Goal: Task Accomplishment & Management: Complete application form

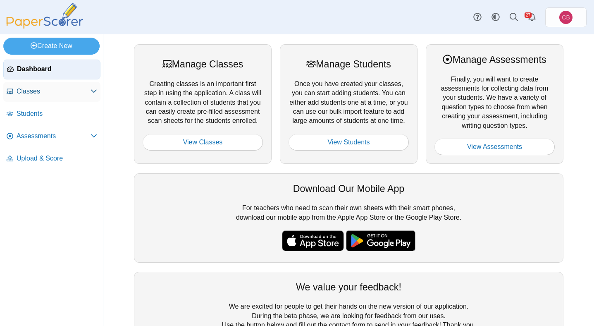
click at [85, 93] on span "Classes" at bounding box center [54, 91] width 74 height 9
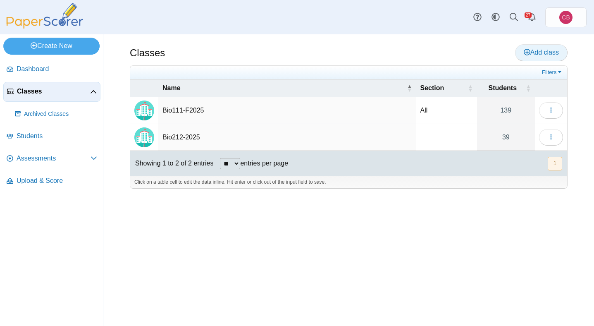
click at [529, 53] on span "Add class" at bounding box center [541, 52] width 35 height 7
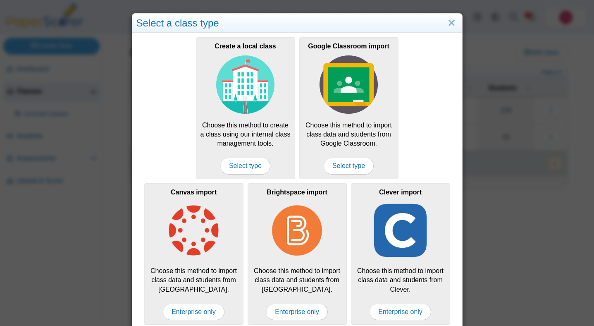
scroll to position [8, 0]
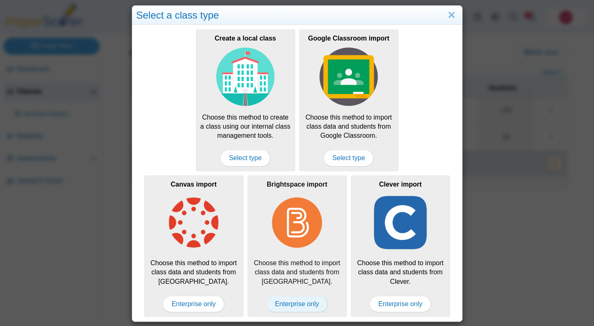
click at [289, 305] on span "Enterprise only" at bounding box center [297, 304] width 62 height 17
click at [297, 304] on span "Enterprise only" at bounding box center [297, 304] width 62 height 17
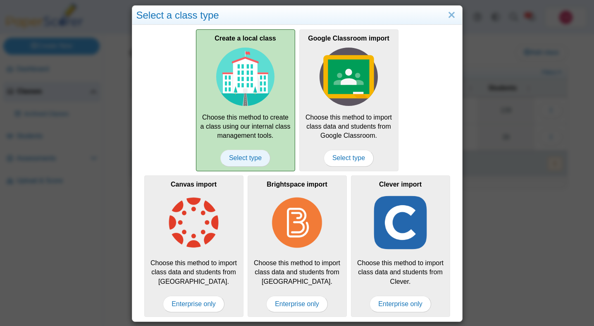
click at [246, 160] on span "Select type" at bounding box center [245, 158] width 50 height 17
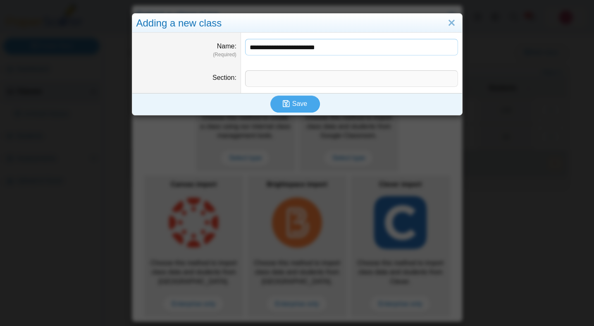
type input "**********"
click at [258, 82] on input "Section" at bounding box center [351, 78] width 213 height 17
type input "*"
click at [296, 106] on span "Save" at bounding box center [299, 103] width 15 height 7
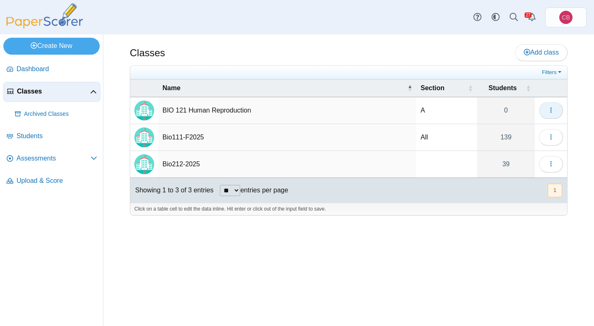
click at [554, 110] on icon "button" at bounding box center [551, 110] width 7 height 7
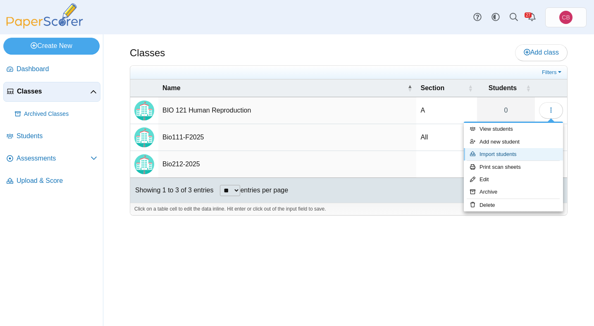
click at [519, 154] on link "Import students" at bounding box center [513, 154] width 99 height 12
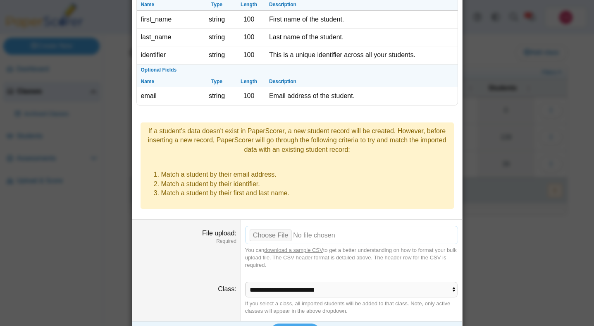
scroll to position [60, 0]
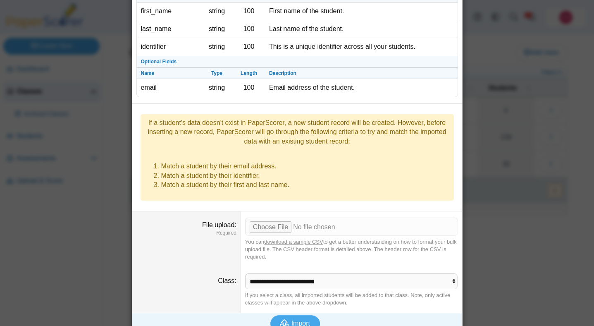
click at [307, 239] on link "download a sample CSV" at bounding box center [293, 242] width 59 height 6
click at [277, 217] on input "File upload" at bounding box center [351, 226] width 213 height 18
type input "**********"
click at [302, 320] on span "Import" at bounding box center [300, 323] width 19 height 7
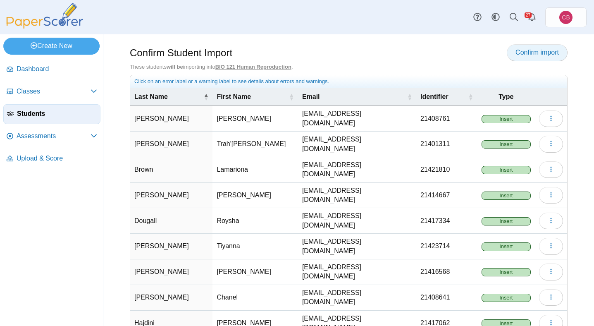
click at [532, 52] on span "Confirm import" at bounding box center [537, 52] width 43 height 7
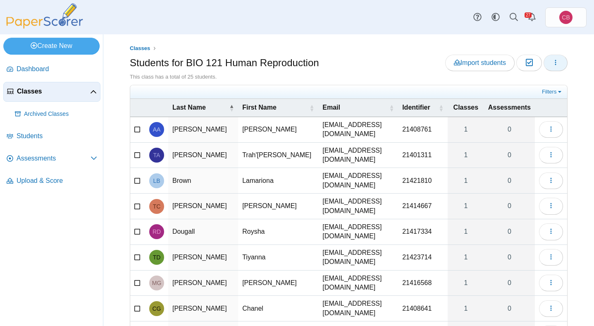
click at [561, 64] on button "button" at bounding box center [556, 63] width 24 height 17
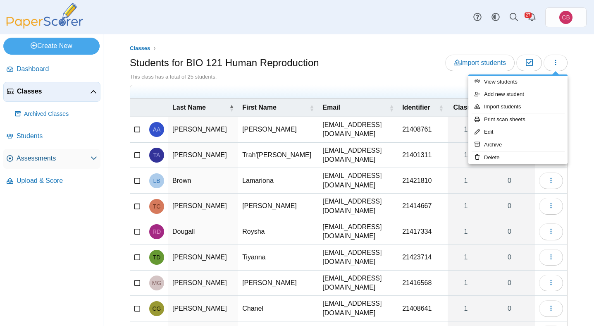
click at [50, 159] on span "Assessments" at bounding box center [54, 158] width 74 height 9
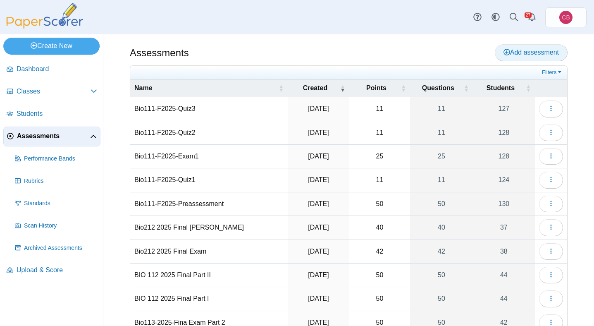
click at [504, 55] on use at bounding box center [507, 52] width 7 height 7
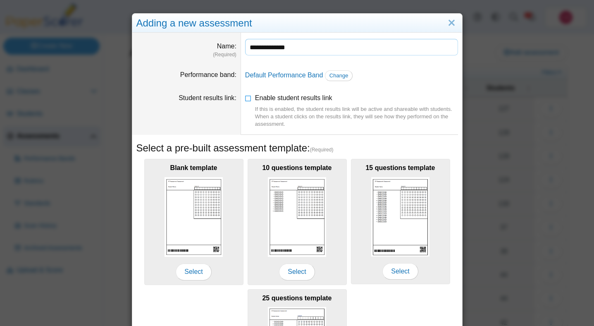
click at [275, 45] on input "**********" at bounding box center [351, 47] width 213 height 17
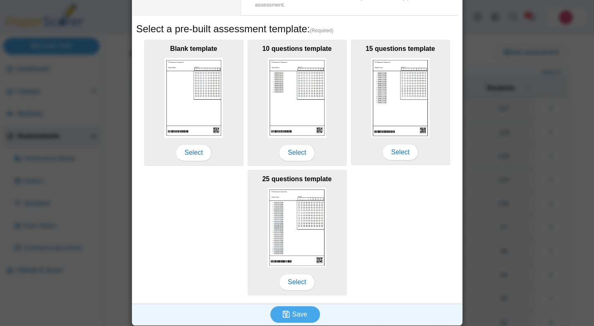
scroll to position [123, 0]
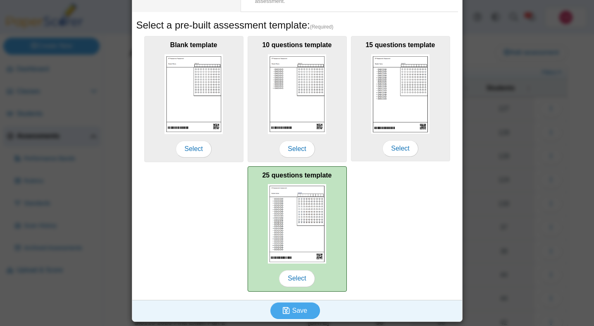
type input "**********"
click at [304, 181] on div "25 questions template Select" at bounding box center [297, 228] width 99 height 125
click at [299, 280] on span "Select" at bounding box center [297, 278] width 36 height 17
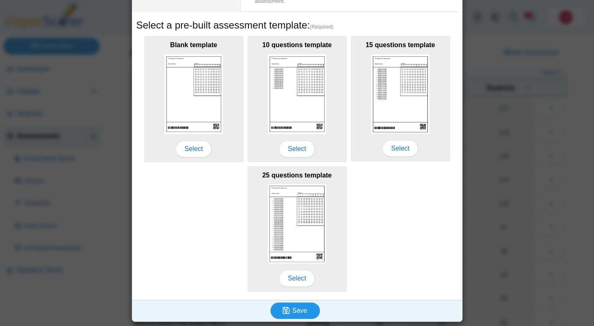
click at [301, 311] on span "Save" at bounding box center [299, 310] width 15 height 7
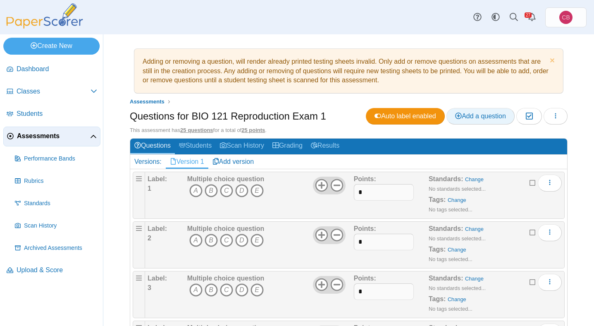
click at [463, 114] on span "Add a question" at bounding box center [480, 115] width 51 height 7
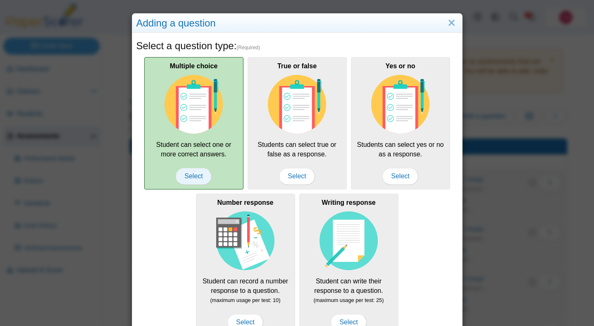
click at [196, 175] on span "Select" at bounding box center [194, 176] width 36 height 17
click at [193, 177] on span "Select" at bounding box center [194, 176] width 36 height 17
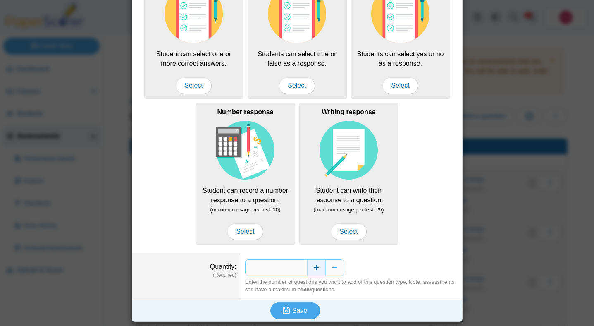
click at [316, 271] on button "Increase" at bounding box center [316, 267] width 19 height 17
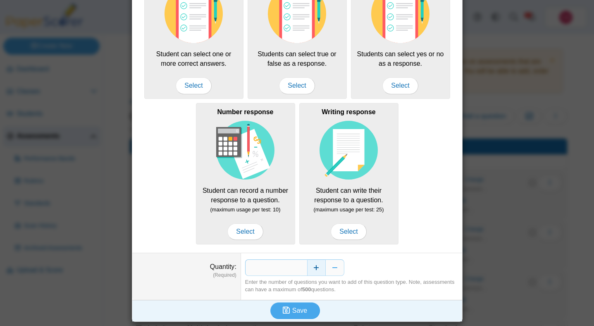
click at [316, 271] on button "Increase" at bounding box center [316, 267] width 19 height 17
click at [316, 270] on button "Increase" at bounding box center [316, 267] width 19 height 17
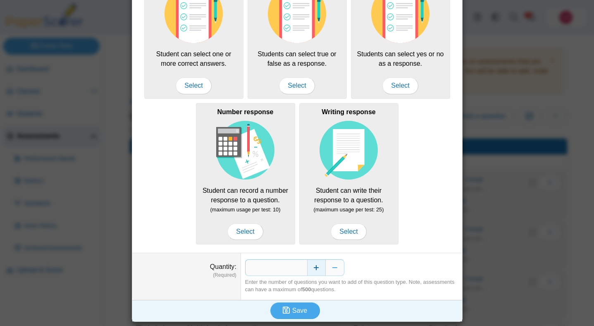
click at [316, 270] on button "Increase" at bounding box center [316, 267] width 19 height 17
click at [315, 270] on button "Increase" at bounding box center [316, 267] width 19 height 17
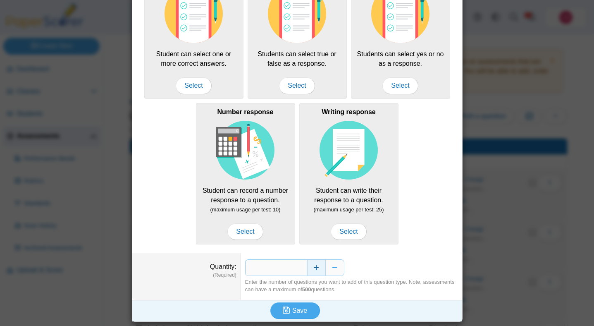
click at [315, 270] on button "Increase" at bounding box center [316, 267] width 19 height 17
type input "**"
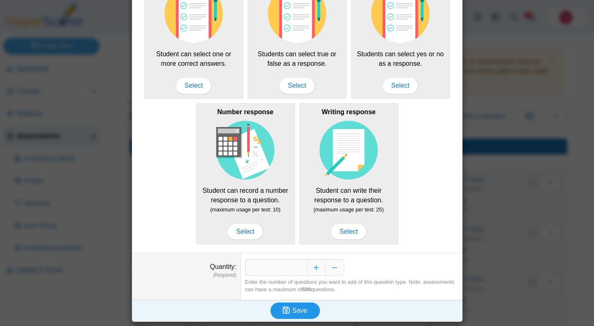
click at [307, 311] on span "Save" at bounding box center [299, 310] width 15 height 7
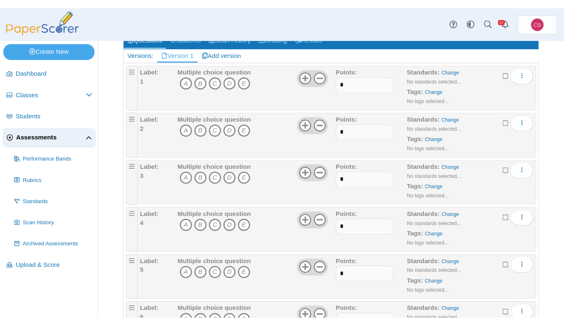
scroll to position [110, 0]
